Goal: Check status: Check status

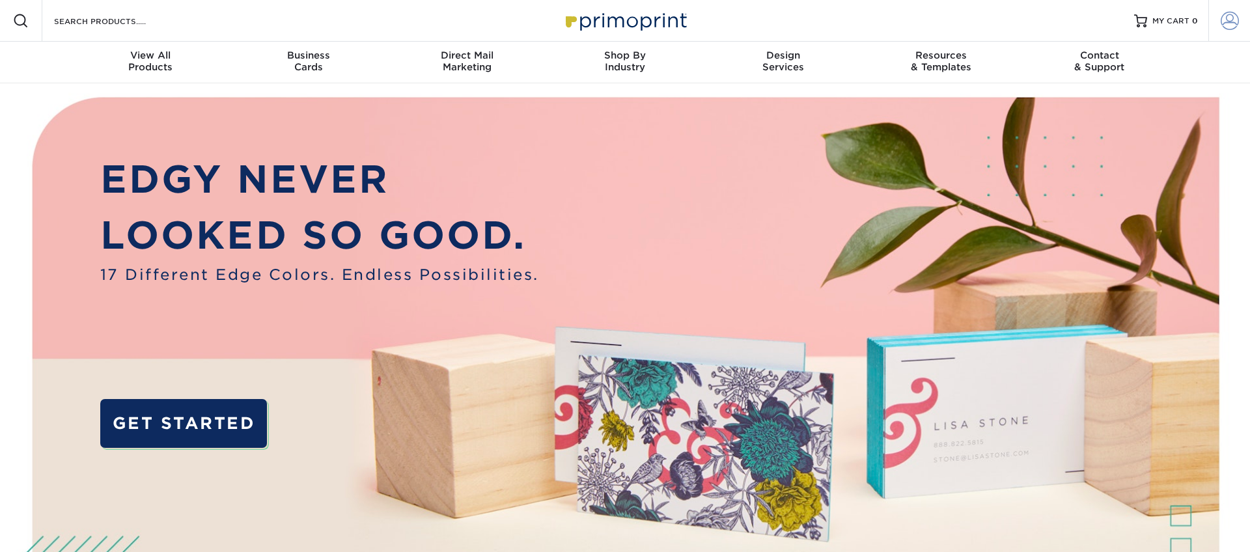
click at [1230, 17] on span at bounding box center [1229, 21] width 18 height 18
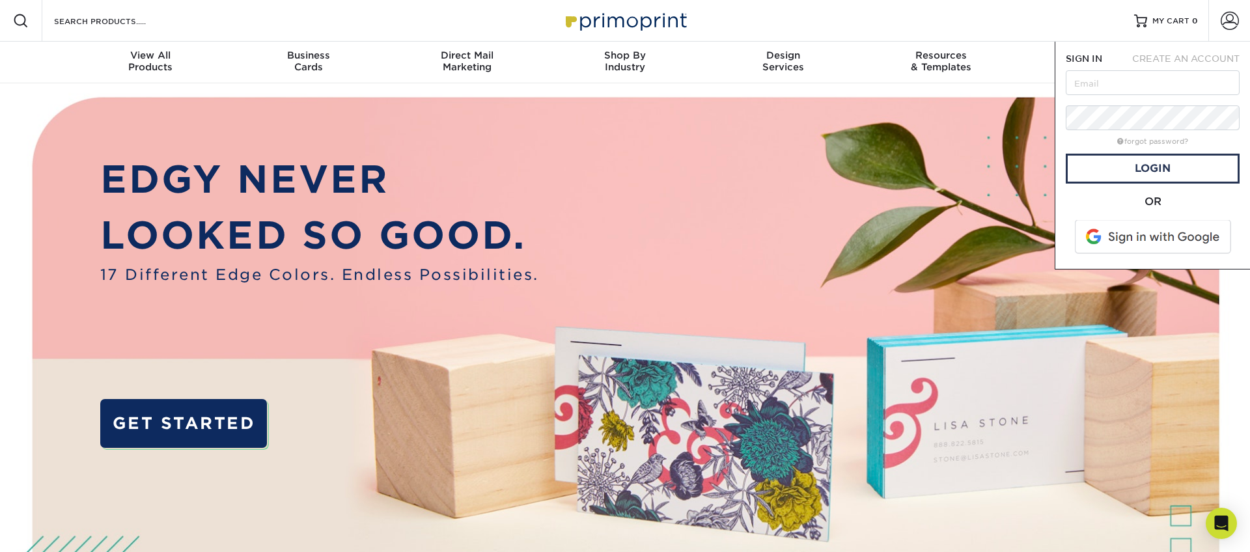
click at [1116, 231] on span at bounding box center [1154, 237] width 166 height 34
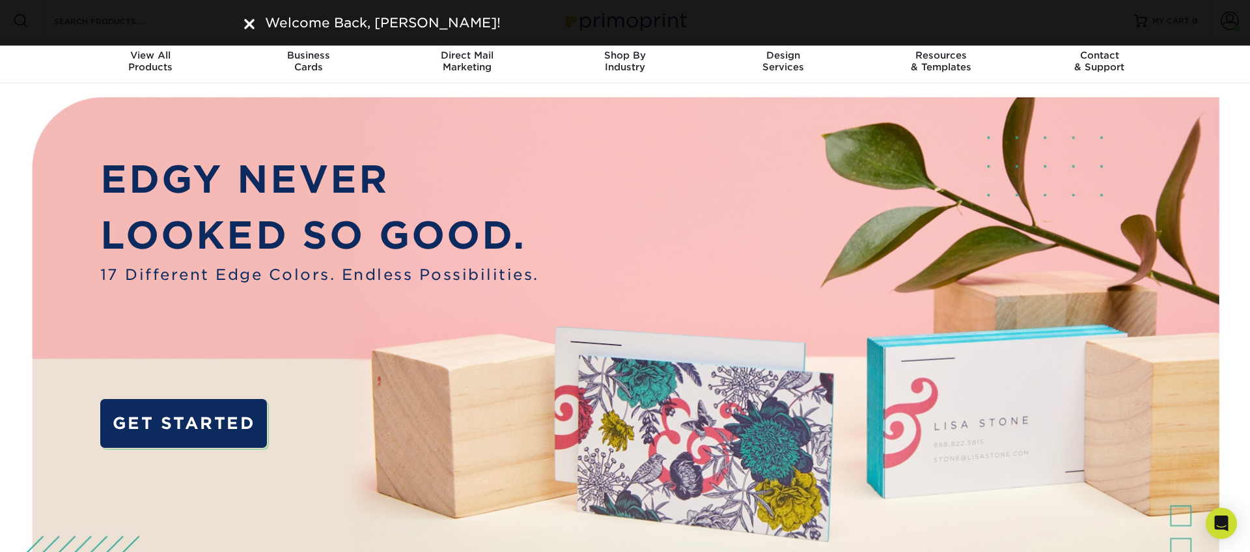
click at [244, 20] on img at bounding box center [249, 24] width 10 height 10
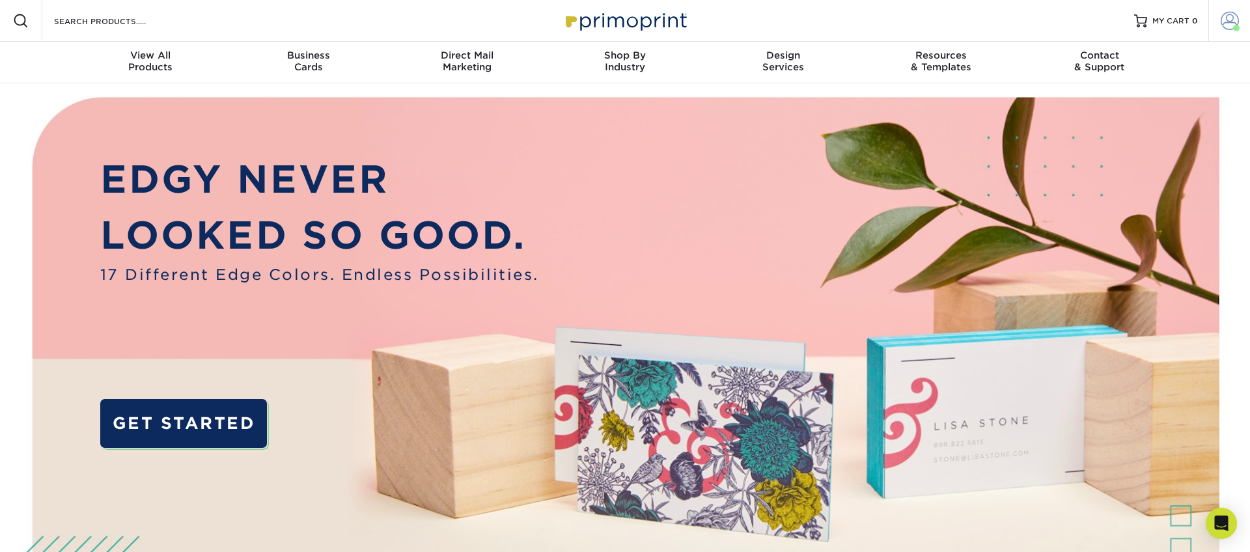
click at [1222, 14] on span at bounding box center [1229, 21] width 18 height 18
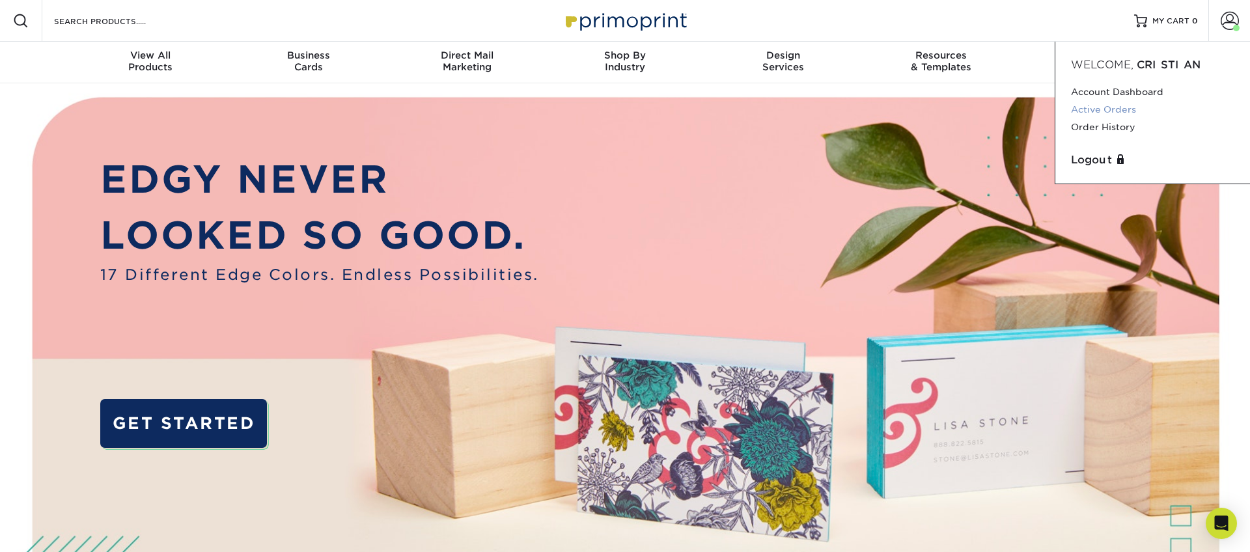
click at [1106, 109] on link "Active Orders" at bounding box center [1152, 110] width 163 height 18
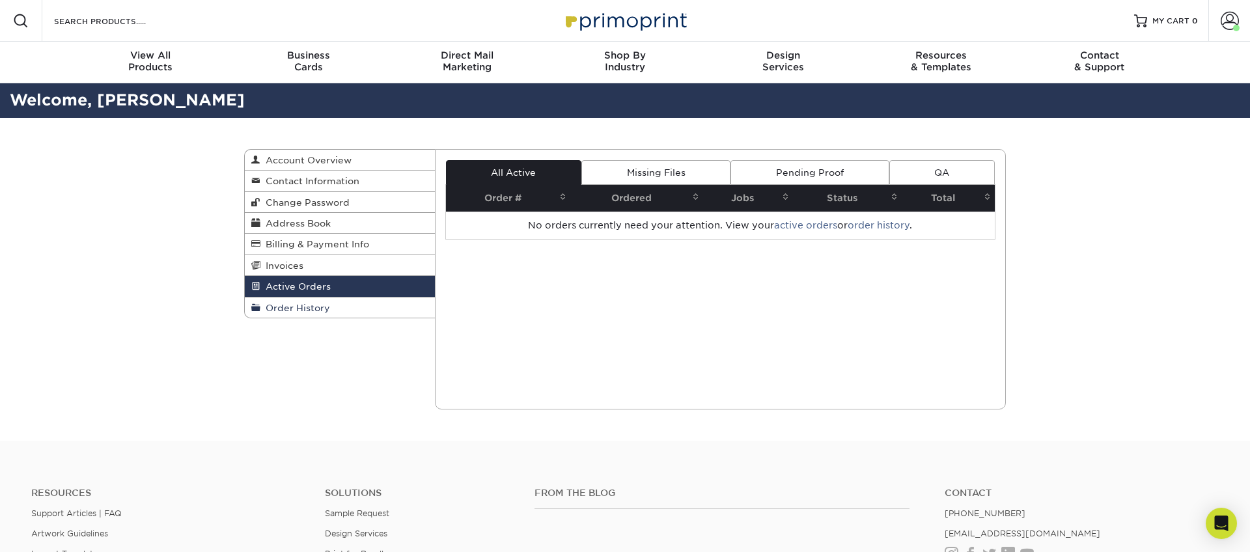
click at [314, 312] on span "Order History" at bounding box center [295, 308] width 70 height 10
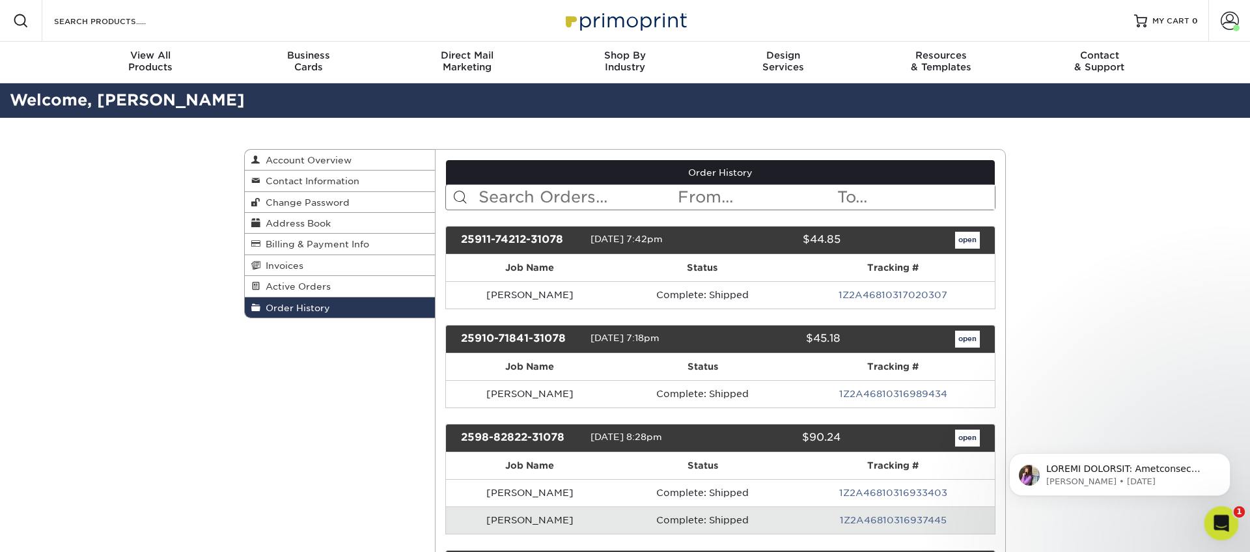
click at [1221, 522] on icon "Open Intercom Messenger" at bounding box center [1219, 521] width 9 height 10
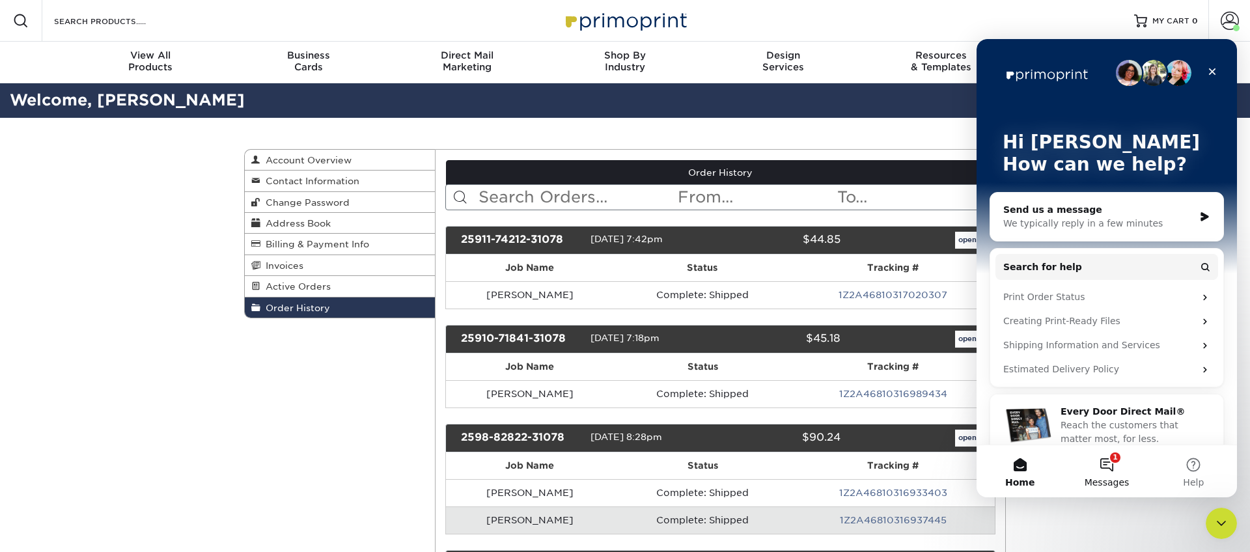
click at [1114, 468] on button "1 Messages" at bounding box center [1106, 471] width 87 height 52
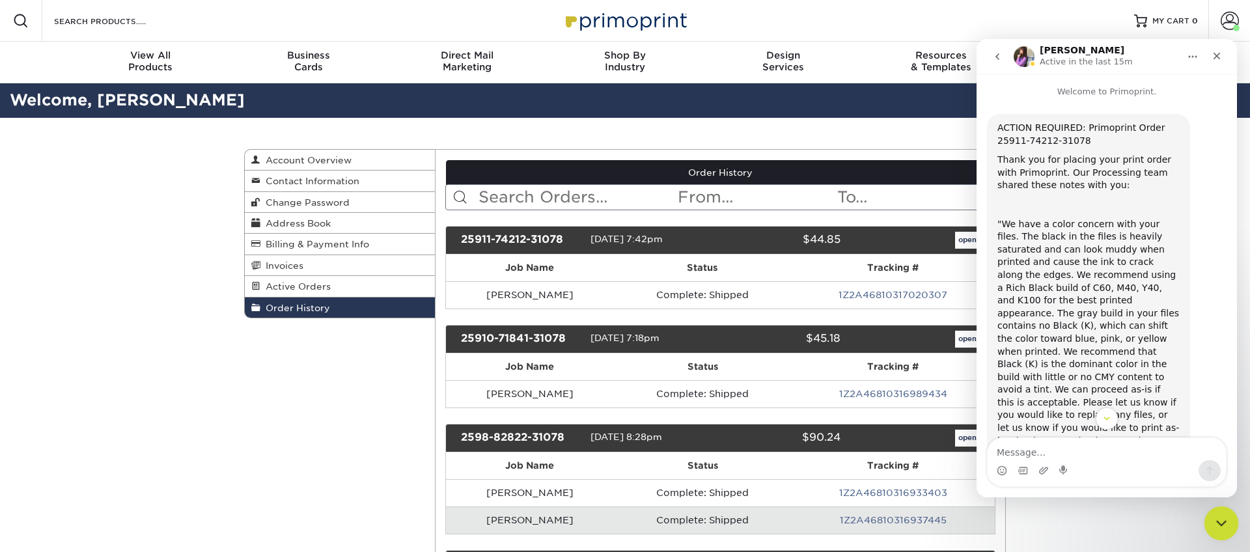
click at [1213, 526] on icon "Close Intercom Messenger" at bounding box center [1219, 522] width 16 height 16
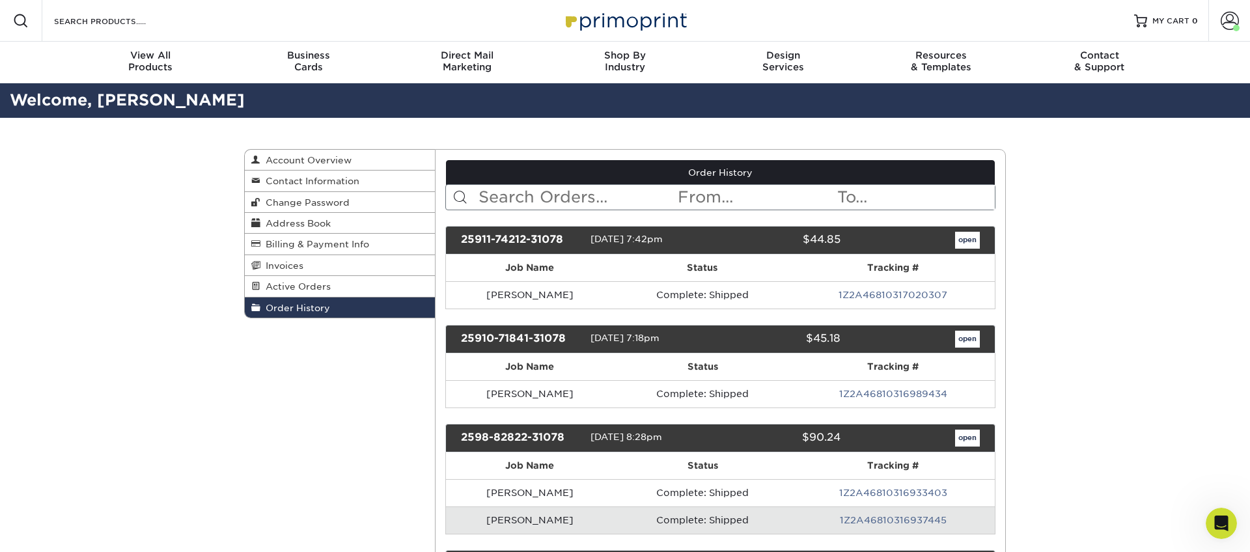
scroll to position [236, 0]
